Goal: Transaction & Acquisition: Book appointment/travel/reservation

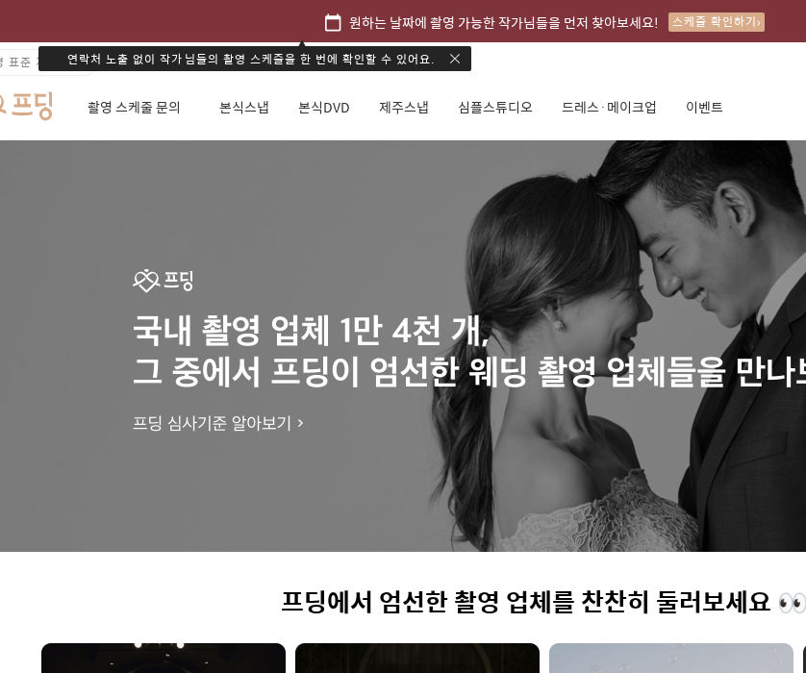
scroll to position [0, 192]
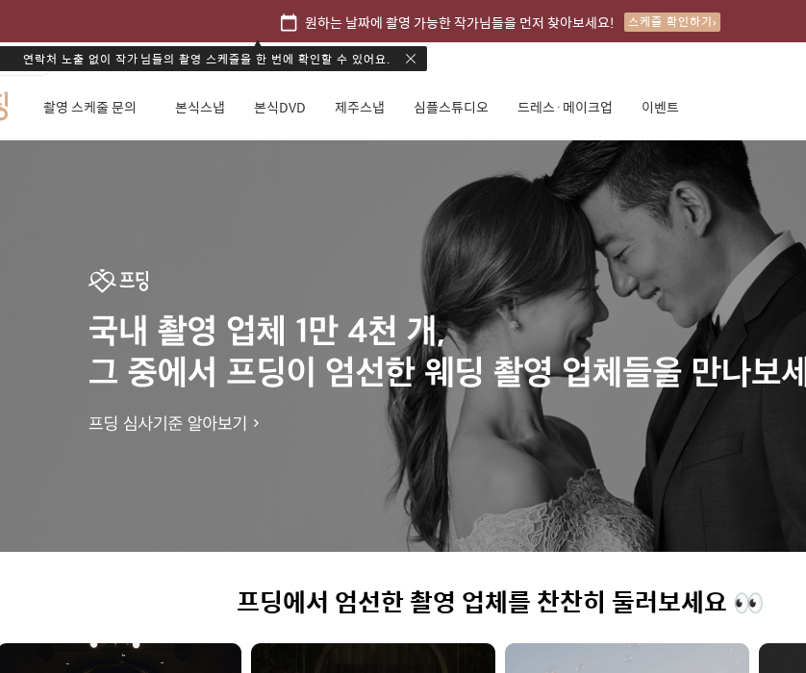
drag, startPoint x: 376, startPoint y: 103, endPoint x: 356, endPoint y: 115, distance: 23.8
click at [376, 103] on link "제주스냅" at bounding box center [360, 107] width 50 height 65
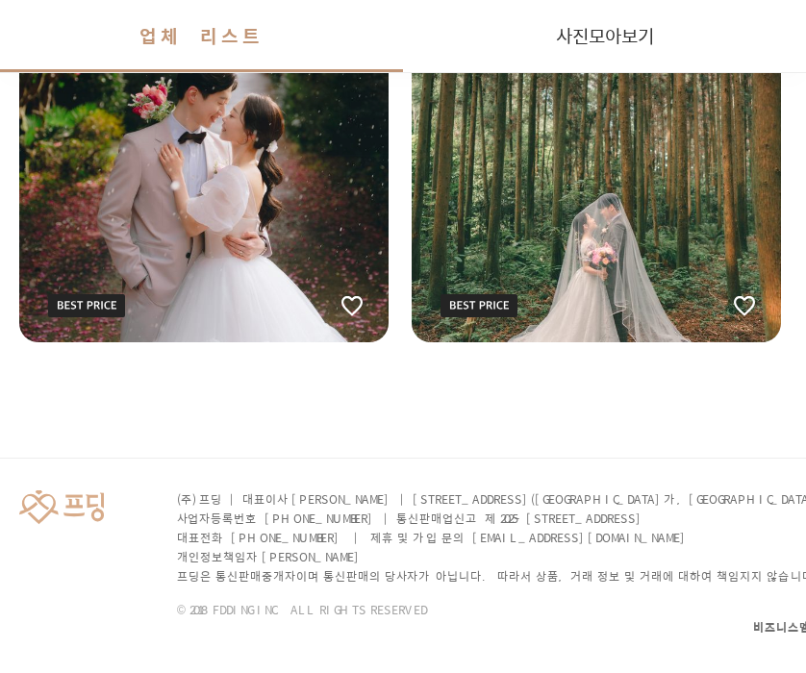
scroll to position [3570, 96]
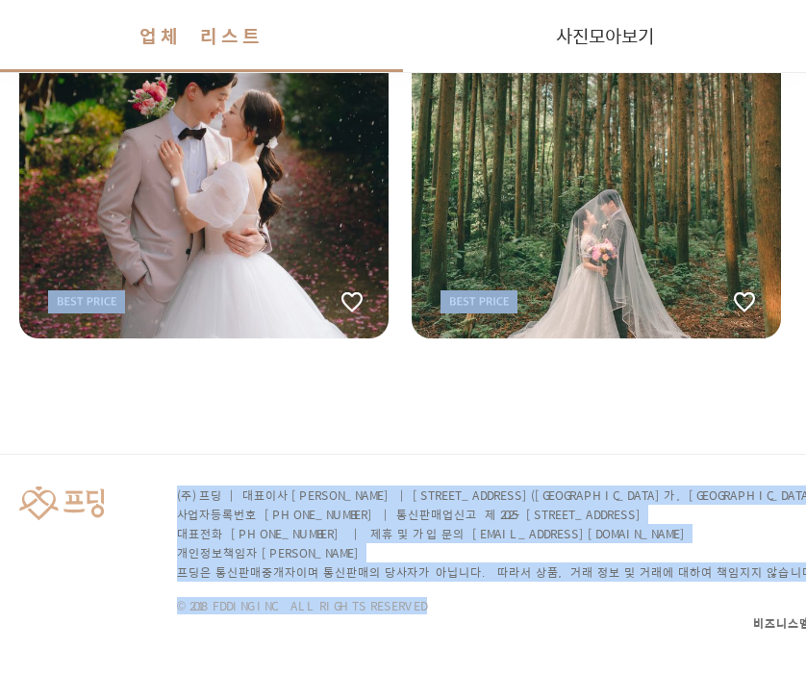
drag, startPoint x: 483, startPoint y: 535, endPoint x: 635, endPoint y: 617, distance: 172.6
click at [512, 615] on div "(주) 프딩 | 대표이사 임지훈 | [STREET_ADDRESS] 사업자등록번호 [PHONE_NUMBER] | 통신판매업신고 제 2025-[G…" at bounding box center [596, 565] width 1385 height 220
drag, startPoint x: 469, startPoint y: 605, endPoint x: 222, endPoint y: 438, distance: 298.5
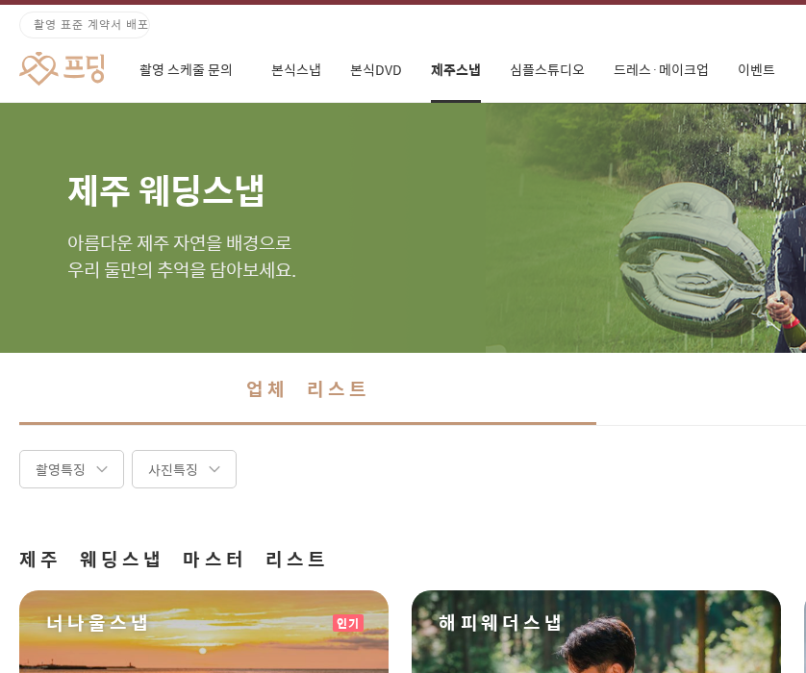
scroll to position [12, 96]
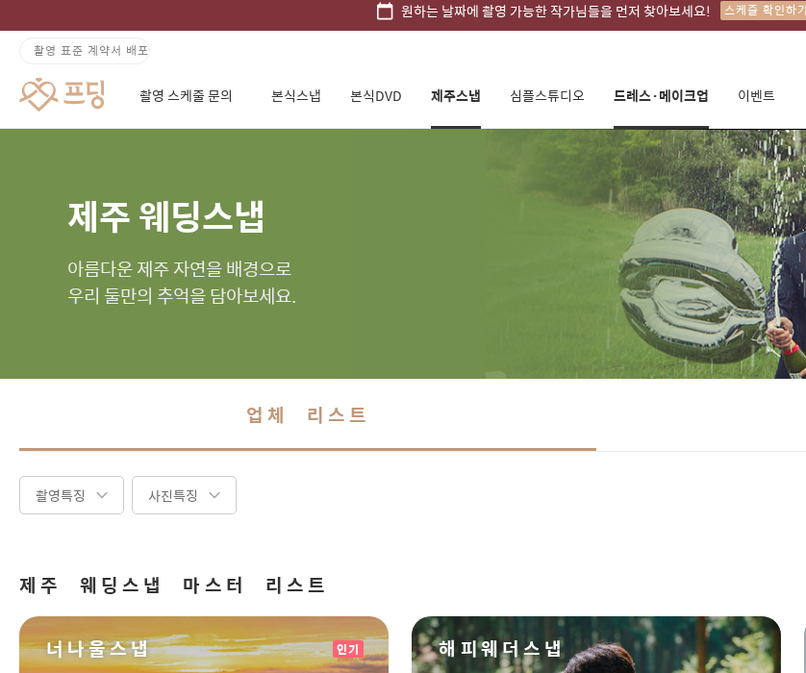
click at [676, 89] on link "드레스·메이크업" at bounding box center [661, 95] width 95 height 65
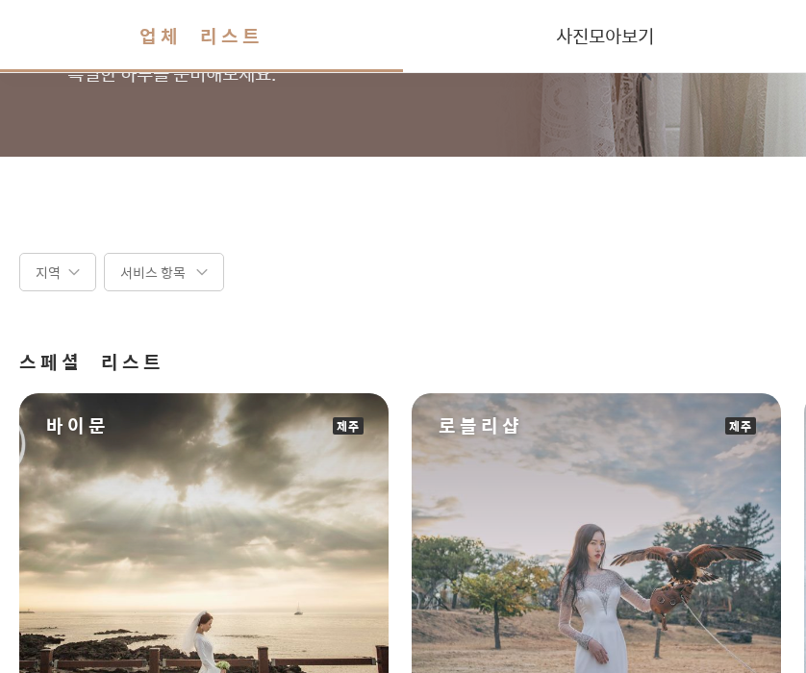
scroll to position [0, 96]
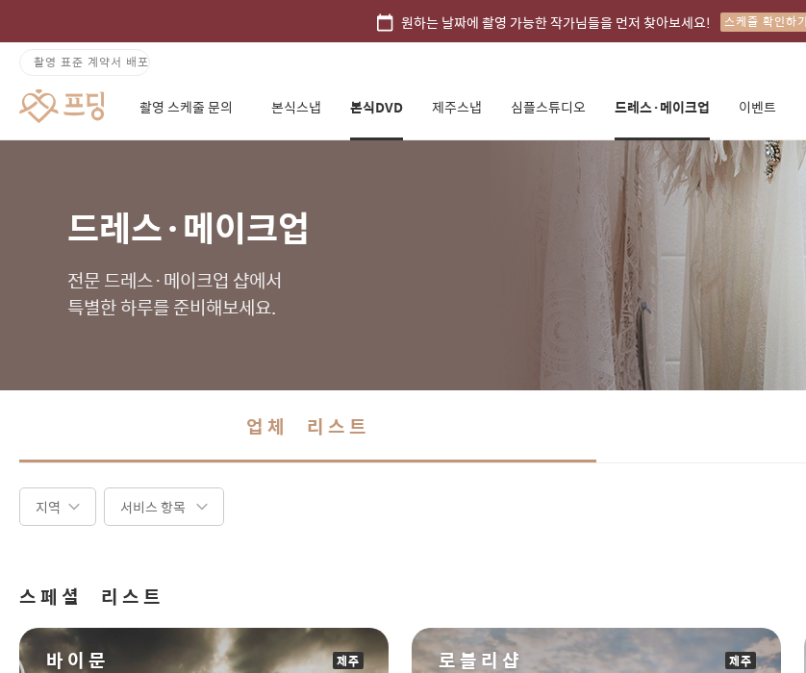
click at [388, 113] on link "본식DVD" at bounding box center [376, 107] width 53 height 65
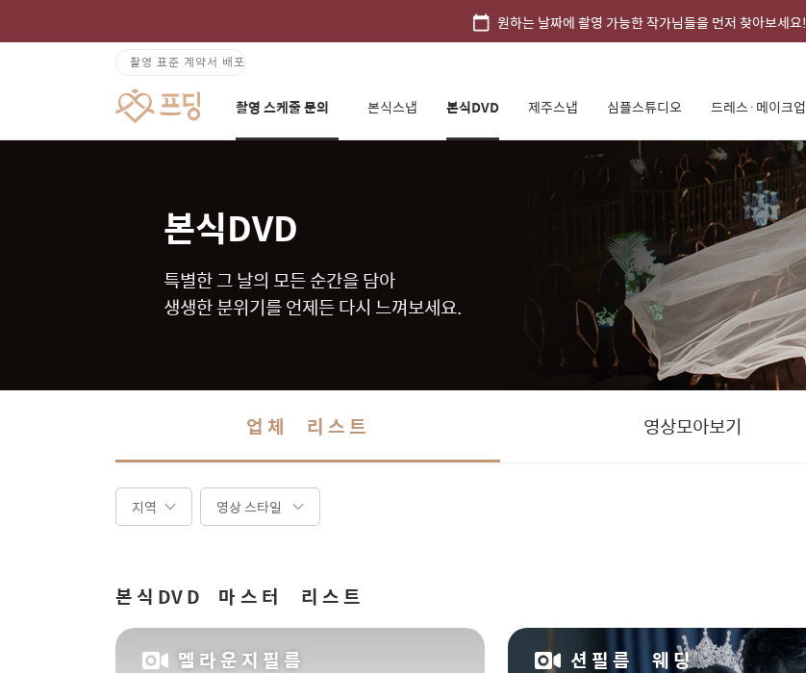
click at [253, 122] on link "촬영 스케줄 문의" at bounding box center [287, 107] width 103 height 65
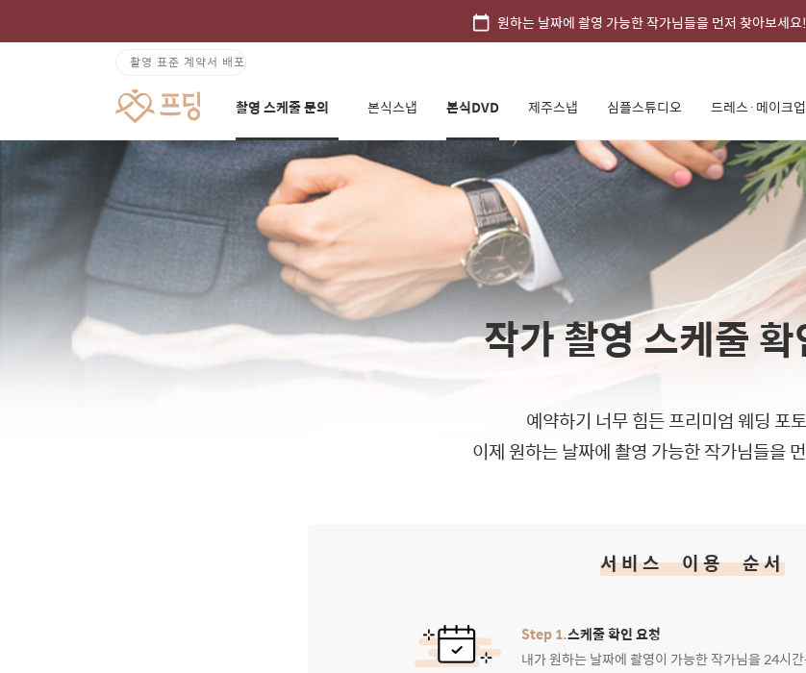
drag, startPoint x: 547, startPoint y: 99, endPoint x: 491, endPoint y: 117, distance: 59.6
click at [547, 99] on link "제주스냅" at bounding box center [553, 107] width 50 height 65
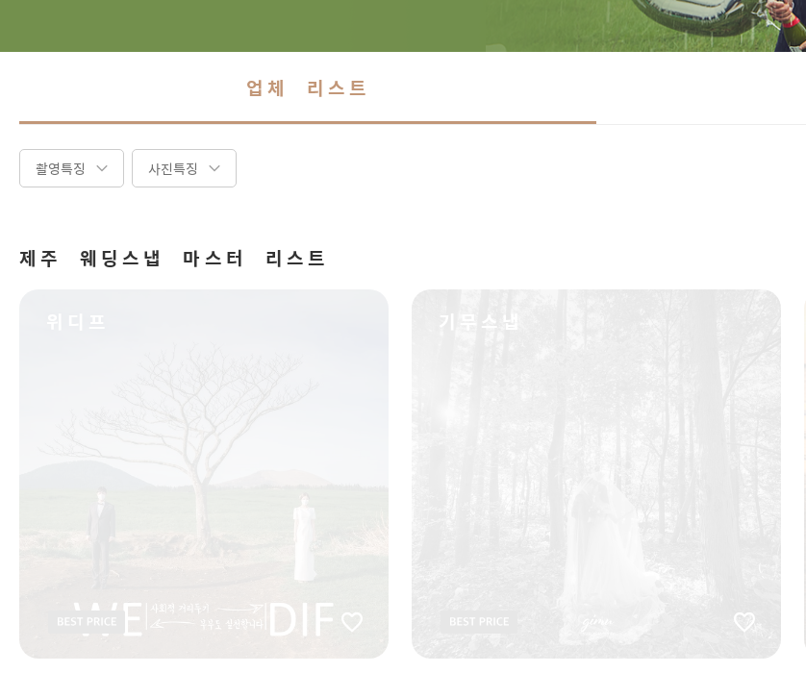
scroll to position [385, 96]
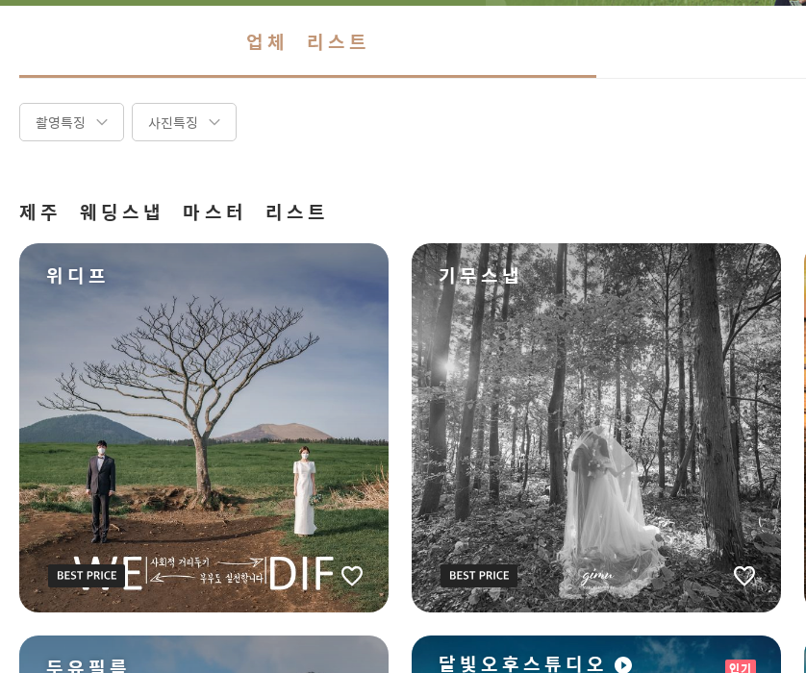
click at [168, 139] on div "사진특징" at bounding box center [184, 122] width 105 height 38
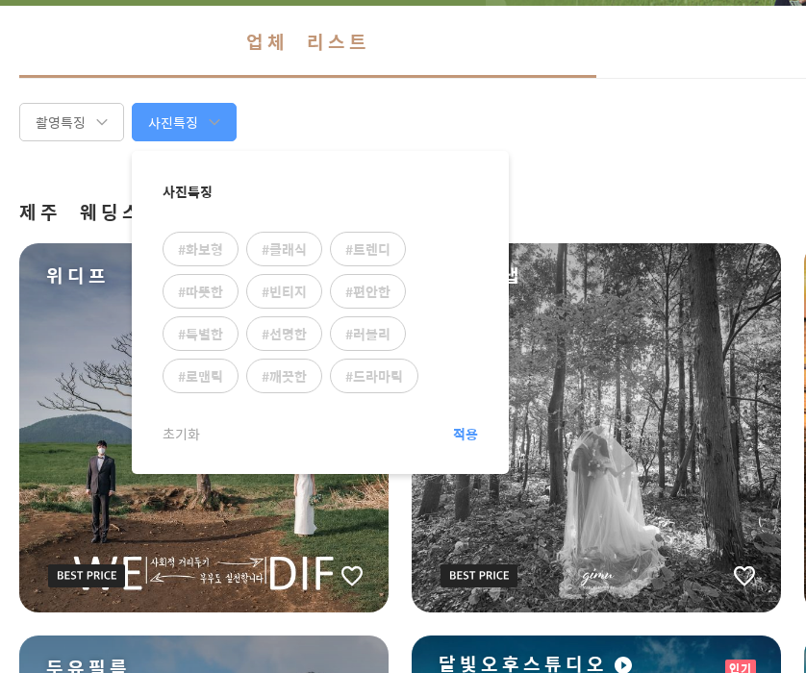
click at [187, 252] on div "#화보형" at bounding box center [201, 249] width 76 height 35
click at [167, 236] on input "#화보형" at bounding box center [166, 235] width 1 height 1
checkbox input "true"
click at [87, 134] on div "촬영특징" at bounding box center [71, 122] width 105 height 38
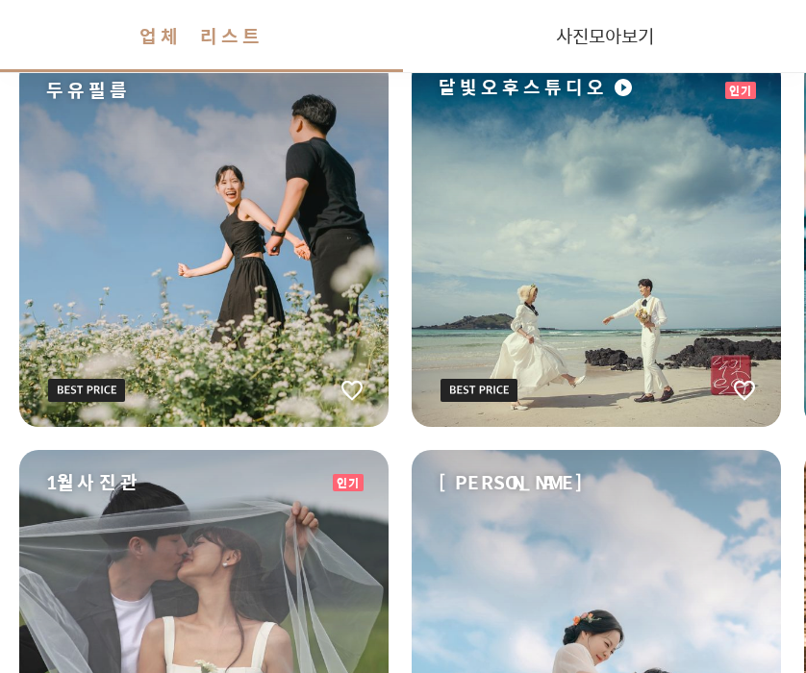
click at [156, 280] on div "두유필름" at bounding box center [203, 242] width 369 height 369
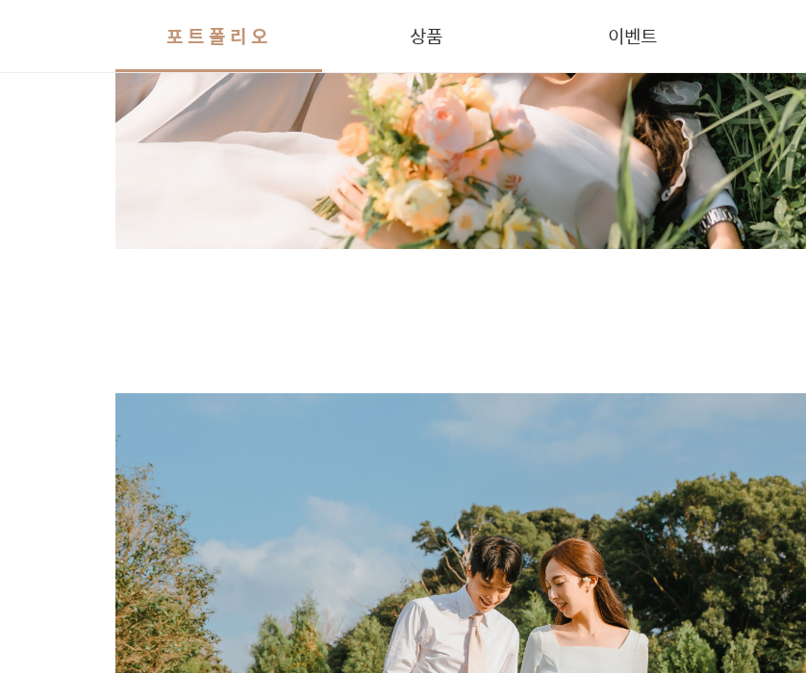
scroll to position [2116, 0]
